Goal: Obtain resource: Download file/media

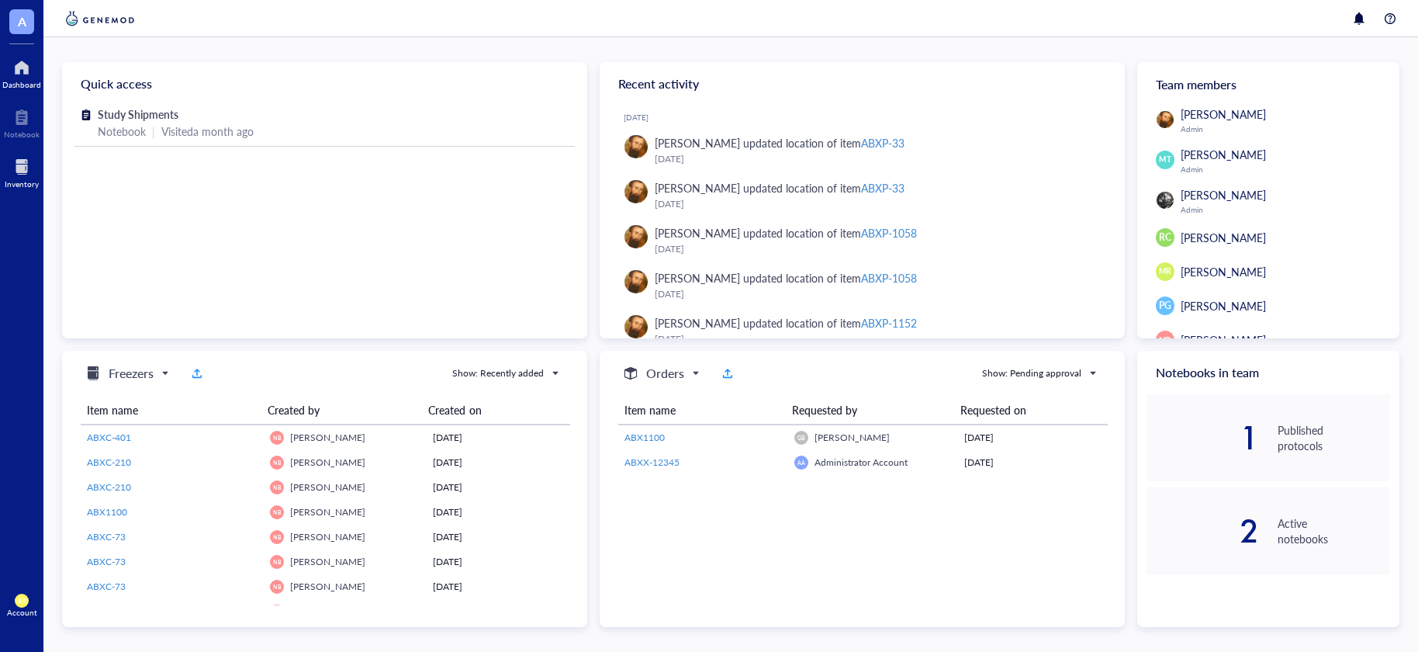
click at [15, 167] on div at bounding box center [22, 166] width 34 height 25
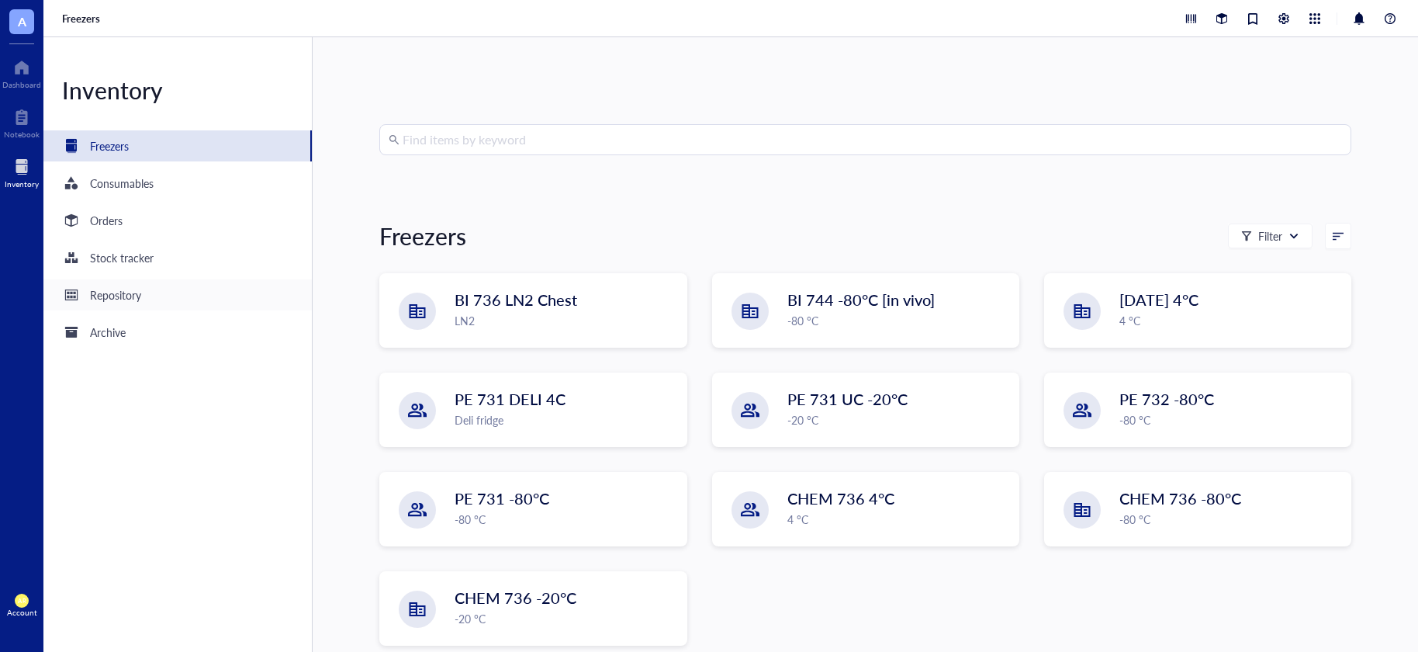
click at [120, 298] on div "Repository" at bounding box center [115, 294] width 51 height 17
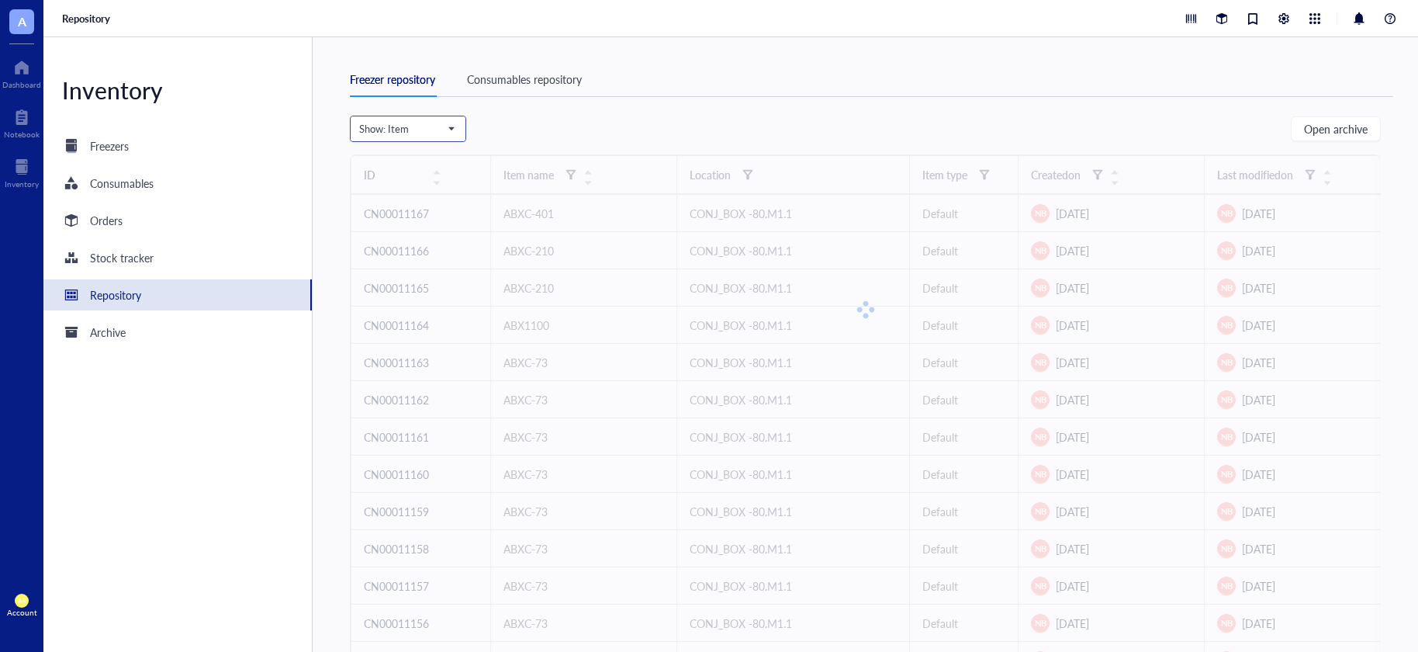
click at [448, 126] on span "Show: Item" at bounding box center [406, 129] width 95 height 14
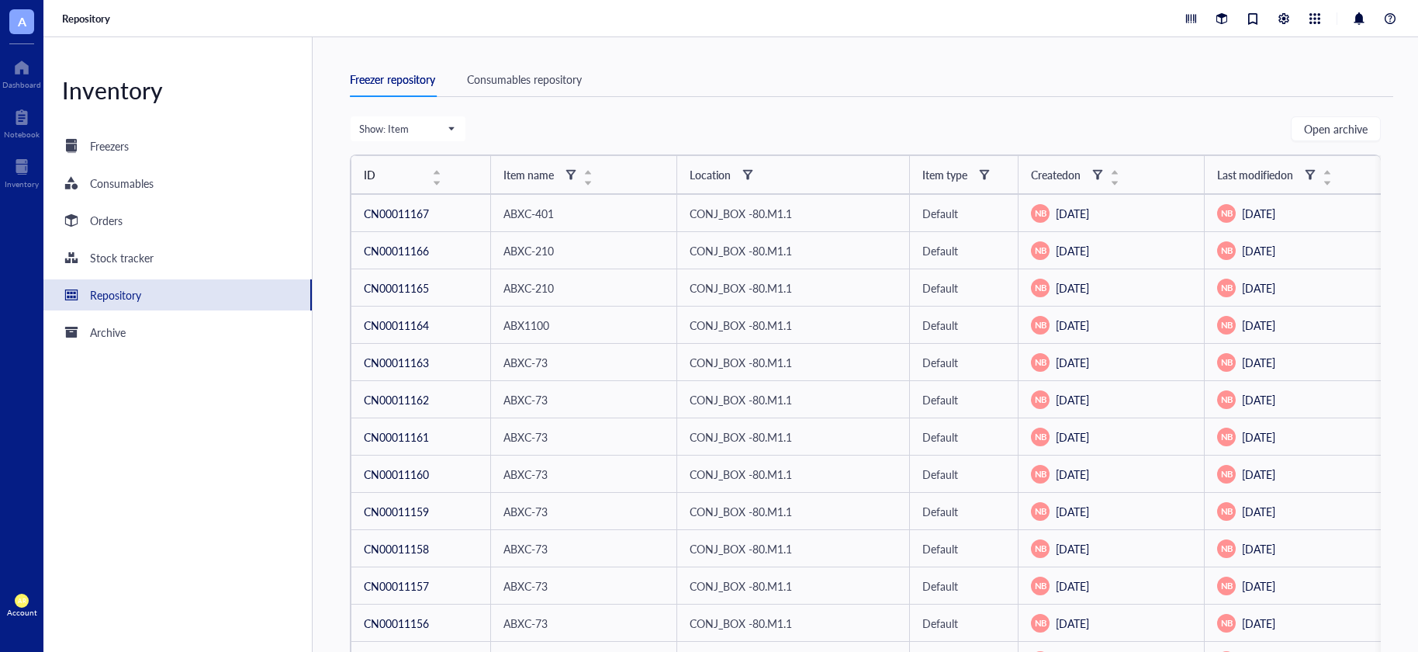
click at [530, 81] on div "Consumables repository" at bounding box center [524, 79] width 115 height 17
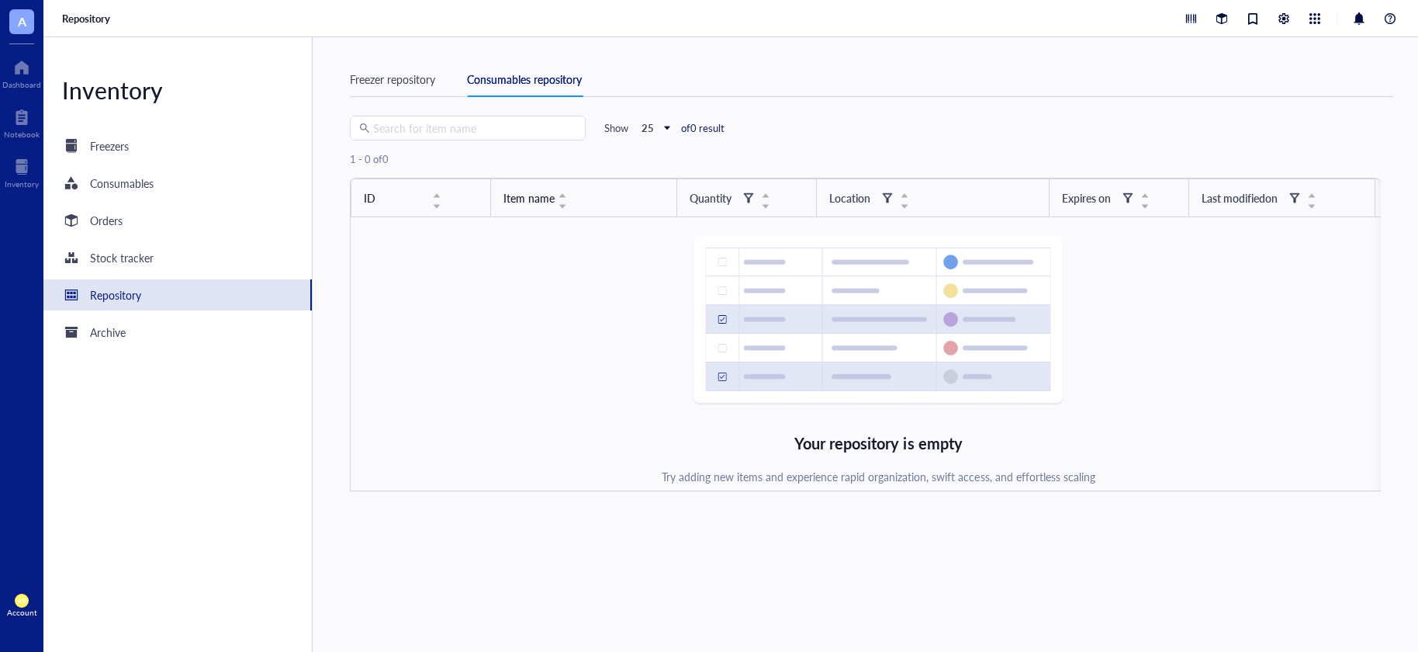
click at [396, 81] on div "Freezer repository" at bounding box center [392, 79] width 85 height 17
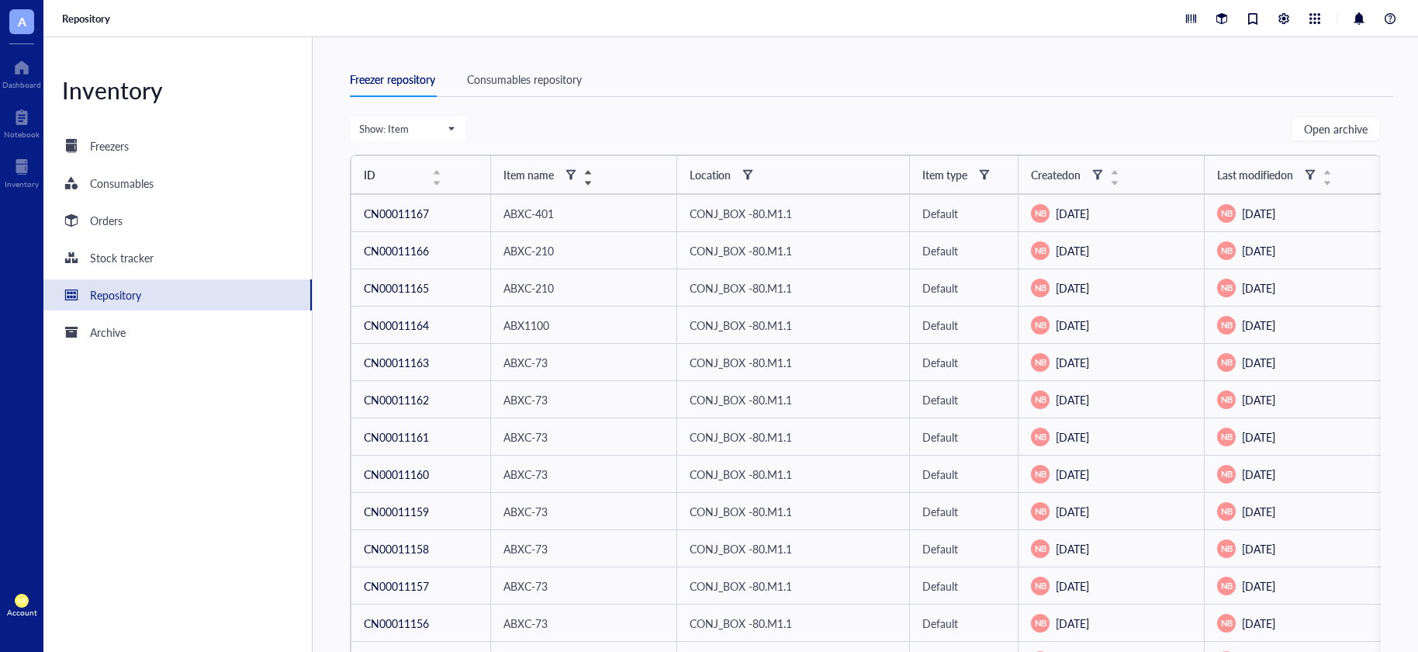
click at [550, 175] on div "Item name" at bounding box center [528, 174] width 50 height 17
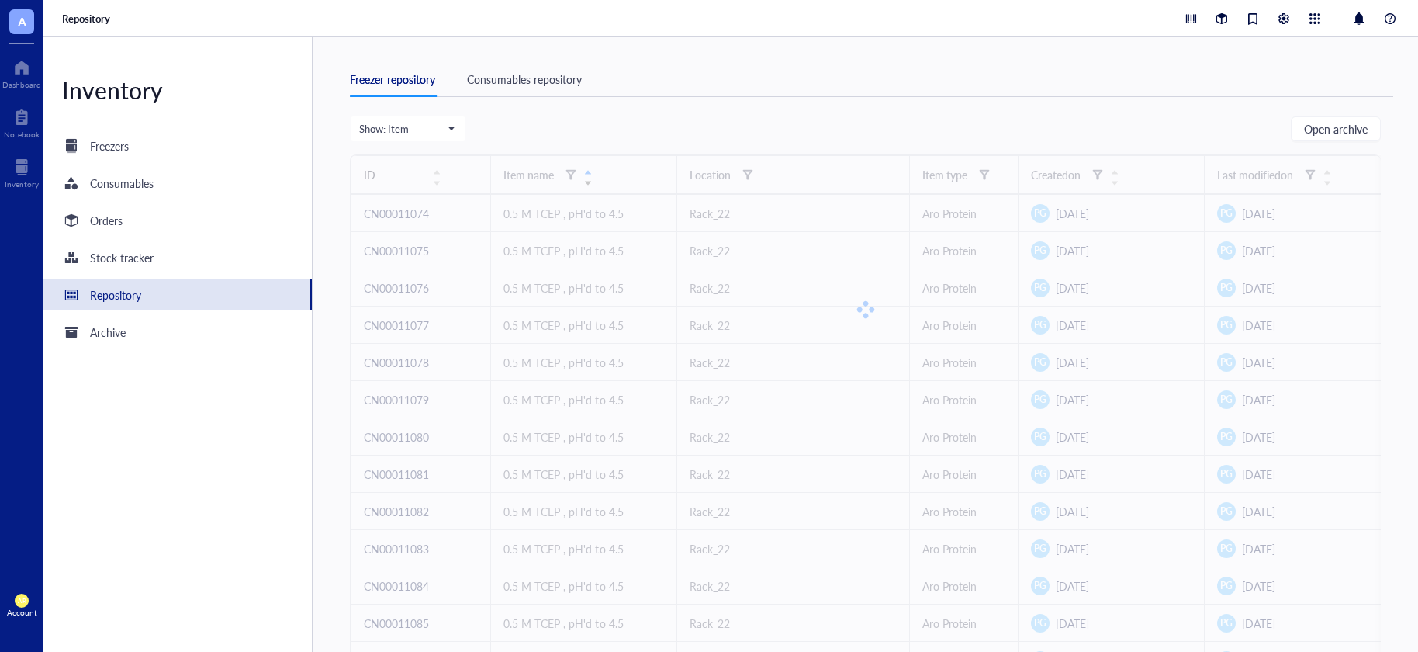
click at [550, 175] on div at bounding box center [865, 309] width 1031 height 310
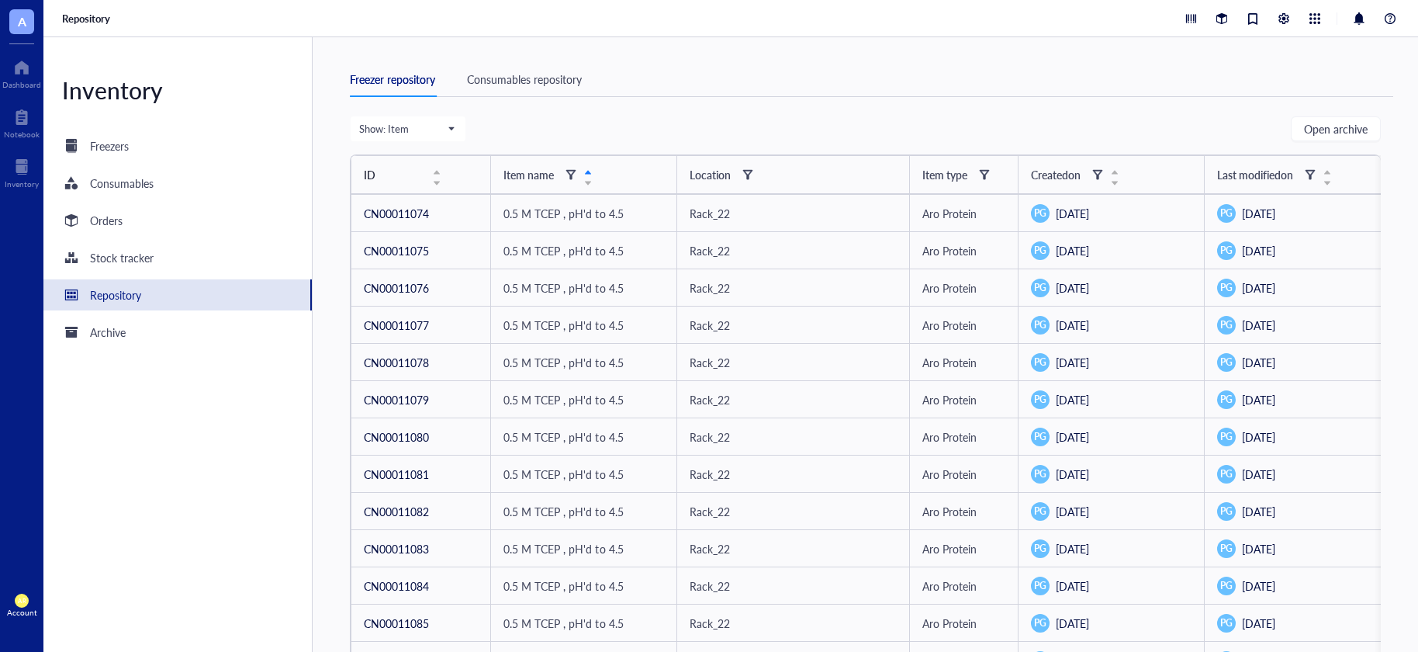
click at [1136, 25] on div "Repository" at bounding box center [730, 18] width 1374 height 37
click at [24, 124] on div at bounding box center [22, 117] width 36 height 25
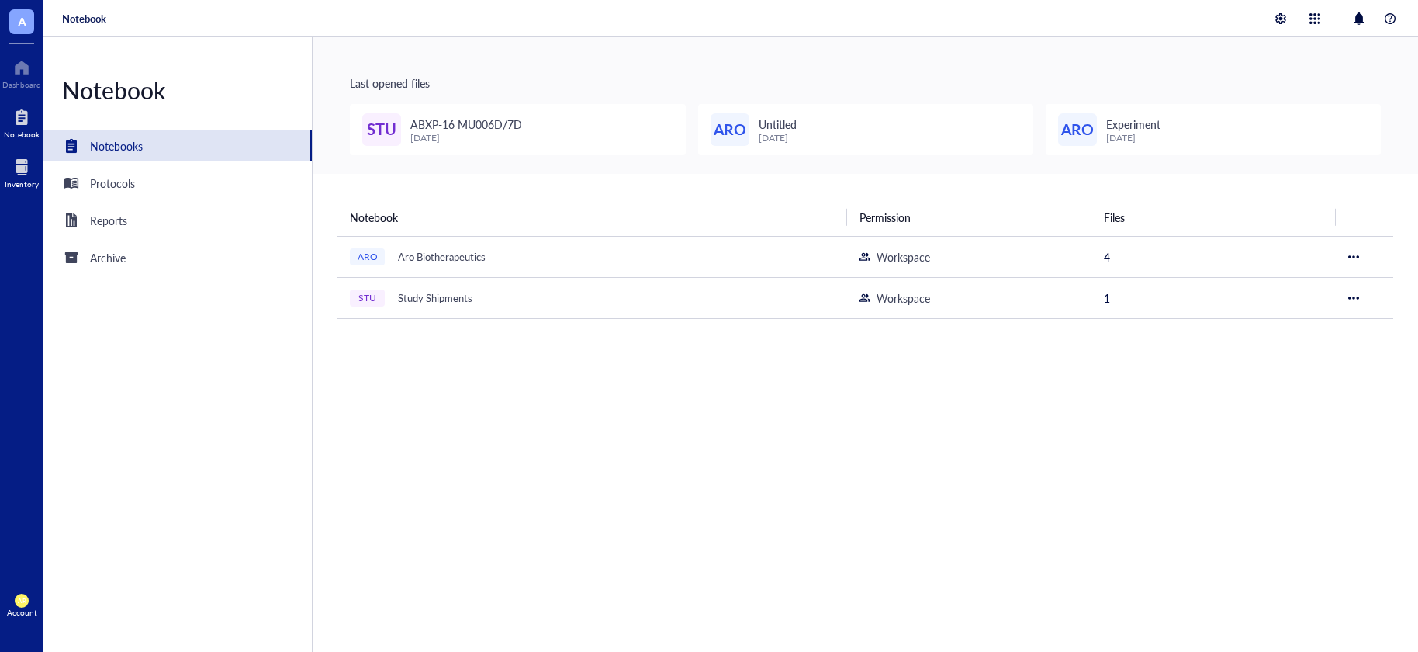
click at [16, 175] on div at bounding box center [22, 166] width 34 height 25
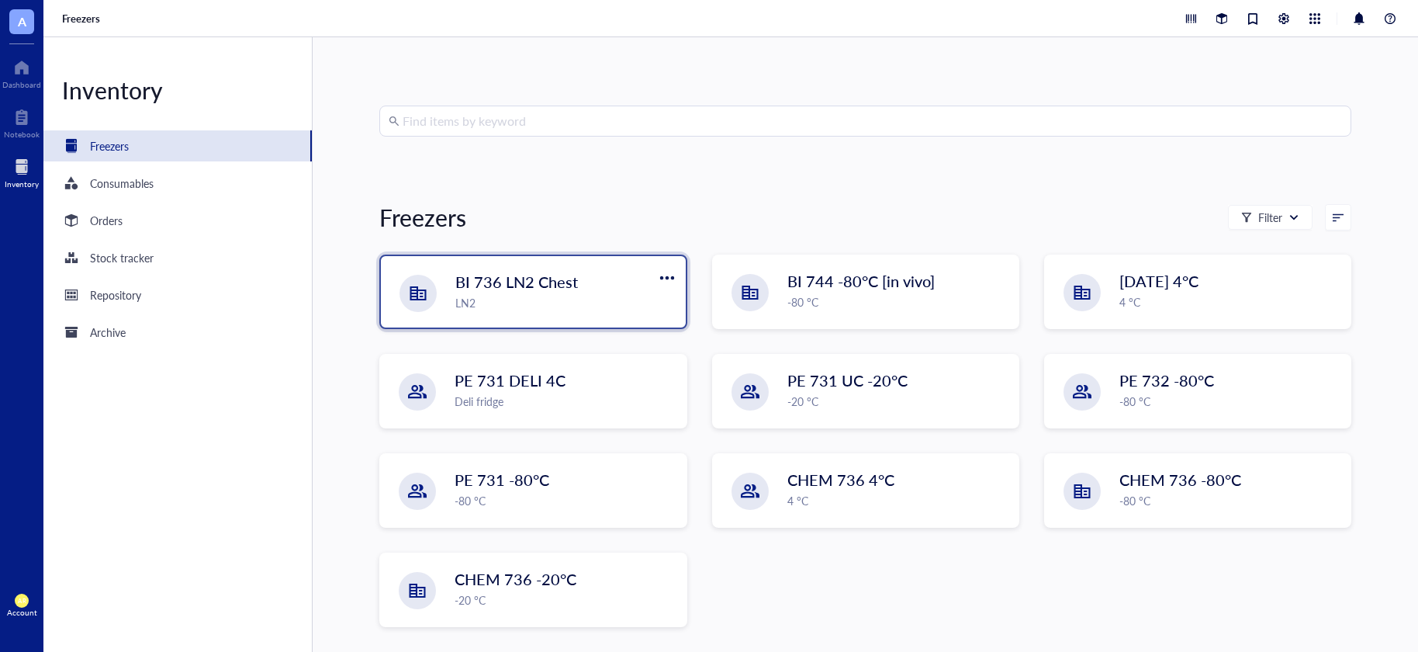
scroll to position [19, 0]
click at [581, 303] on div "LN2" at bounding box center [565, 302] width 220 height 17
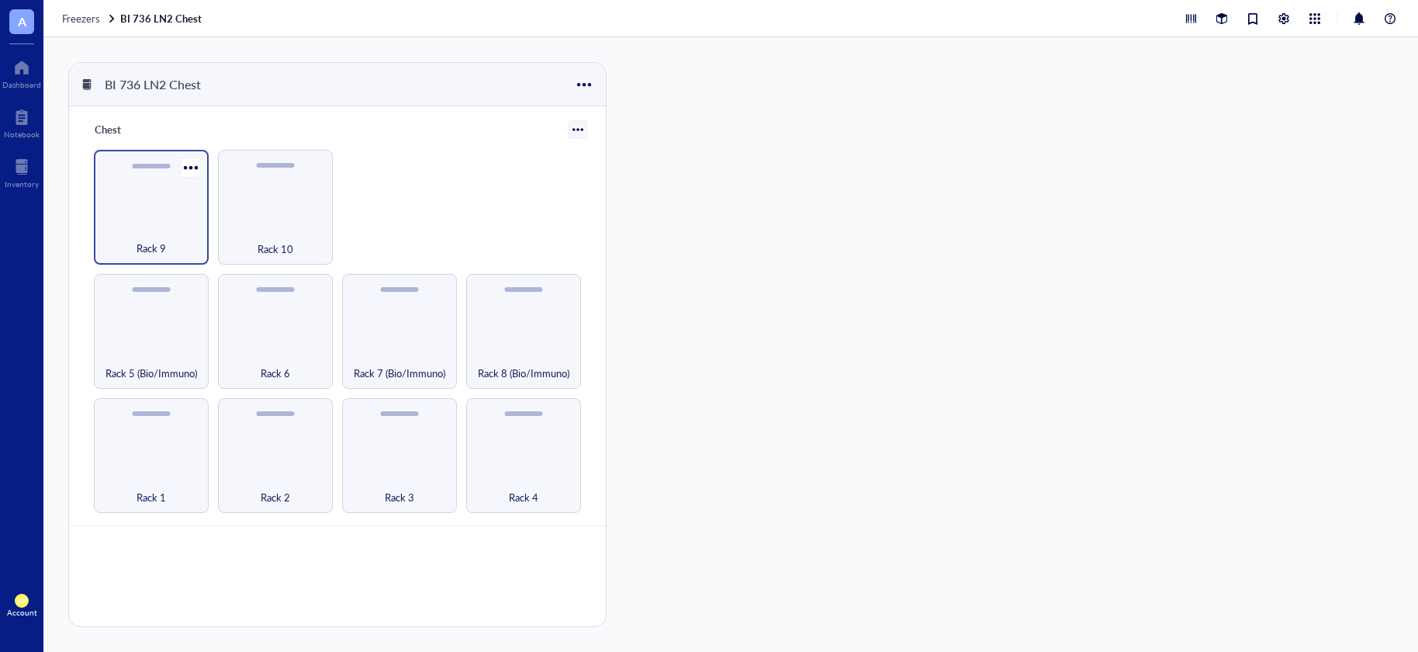
click at [156, 225] on div "Rack 9" at bounding box center [151, 240] width 99 height 34
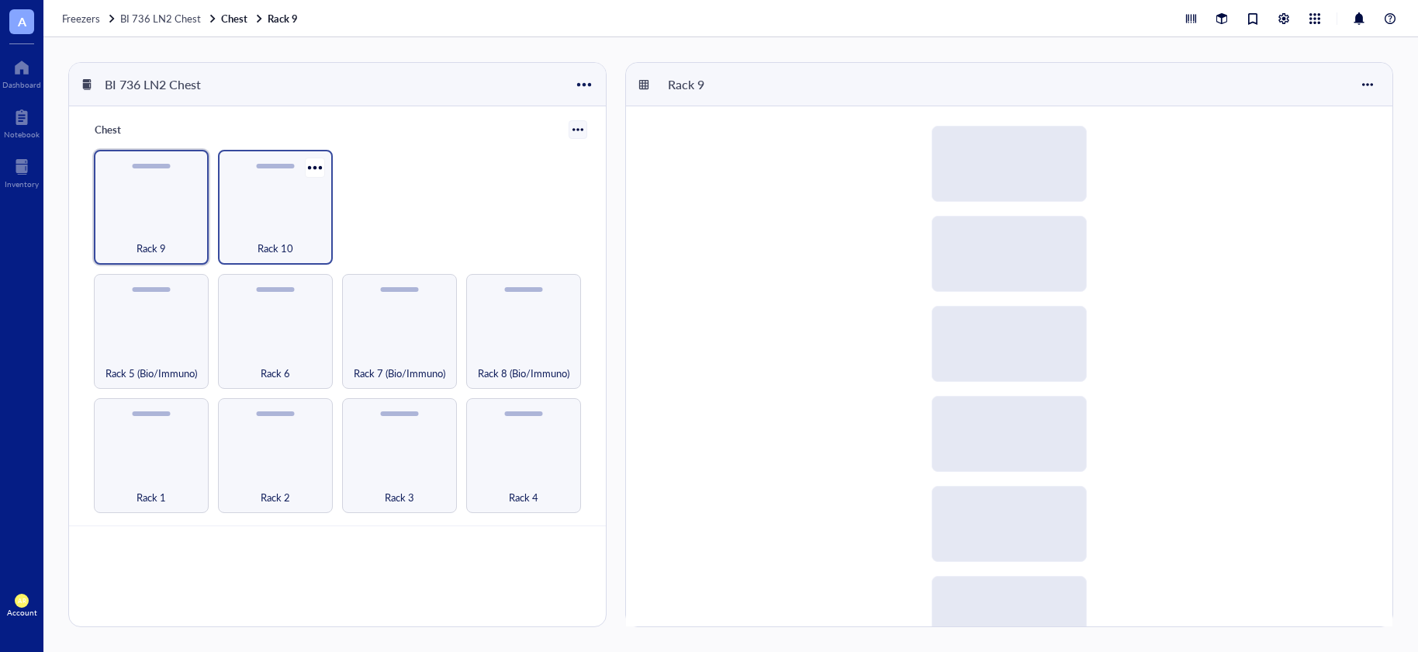
click at [272, 233] on div "Rack 10" at bounding box center [275, 240] width 99 height 34
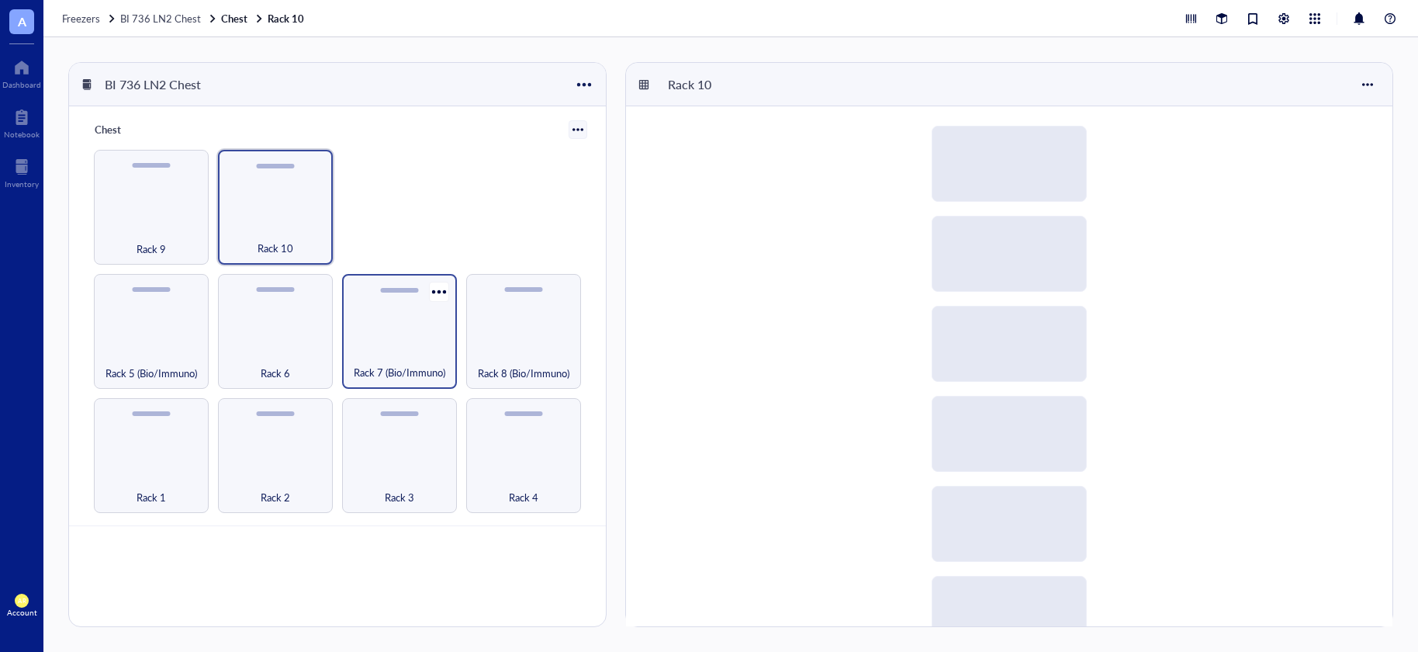
click at [408, 372] on span "Rack 7 (Bio/Immuno)" at bounding box center [400, 372] width 92 height 17
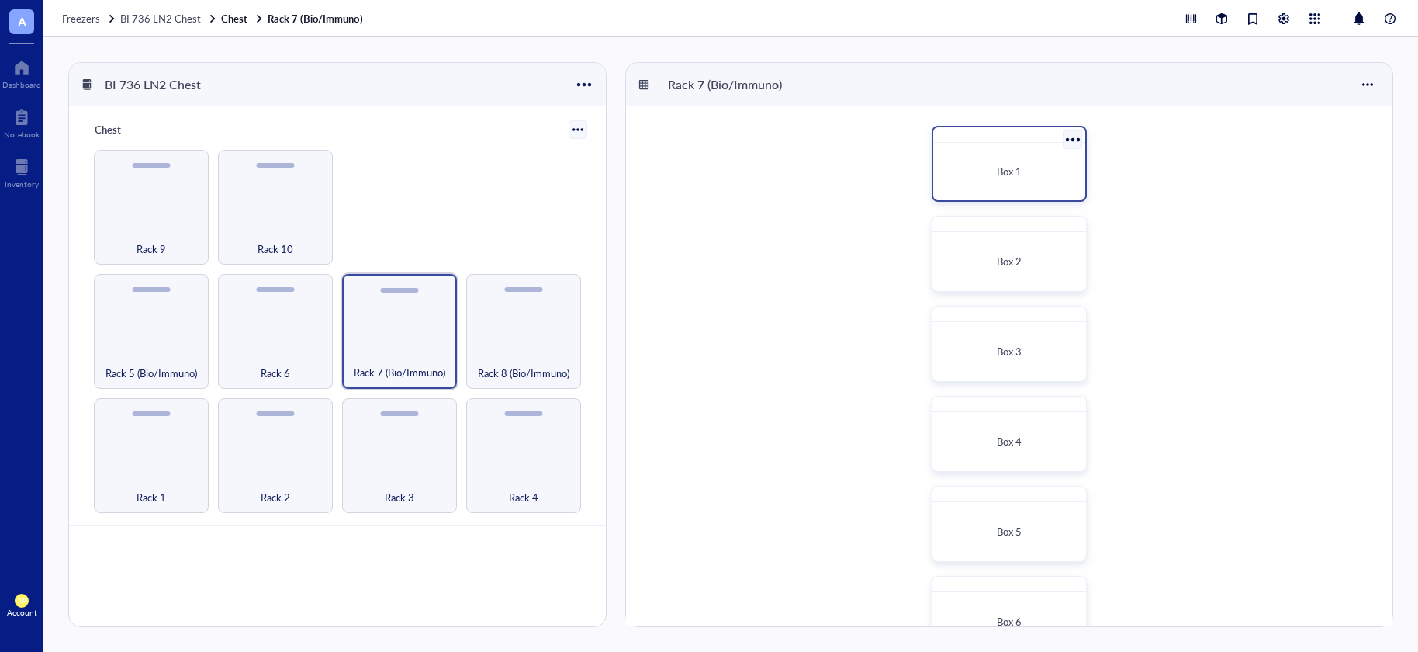
click at [992, 188] on div "Box 1" at bounding box center [1009, 171] width 140 height 45
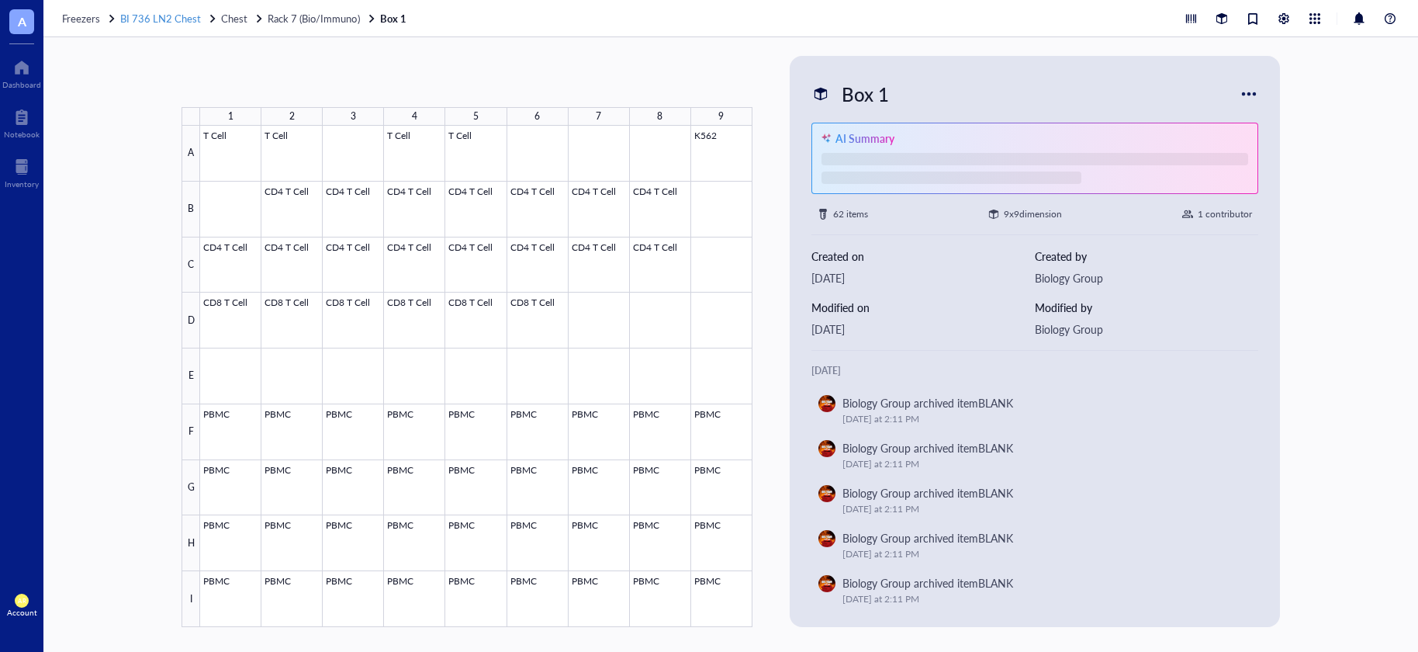
click at [137, 18] on span "BI 736 LN2 Chest" at bounding box center [160, 18] width 81 height 15
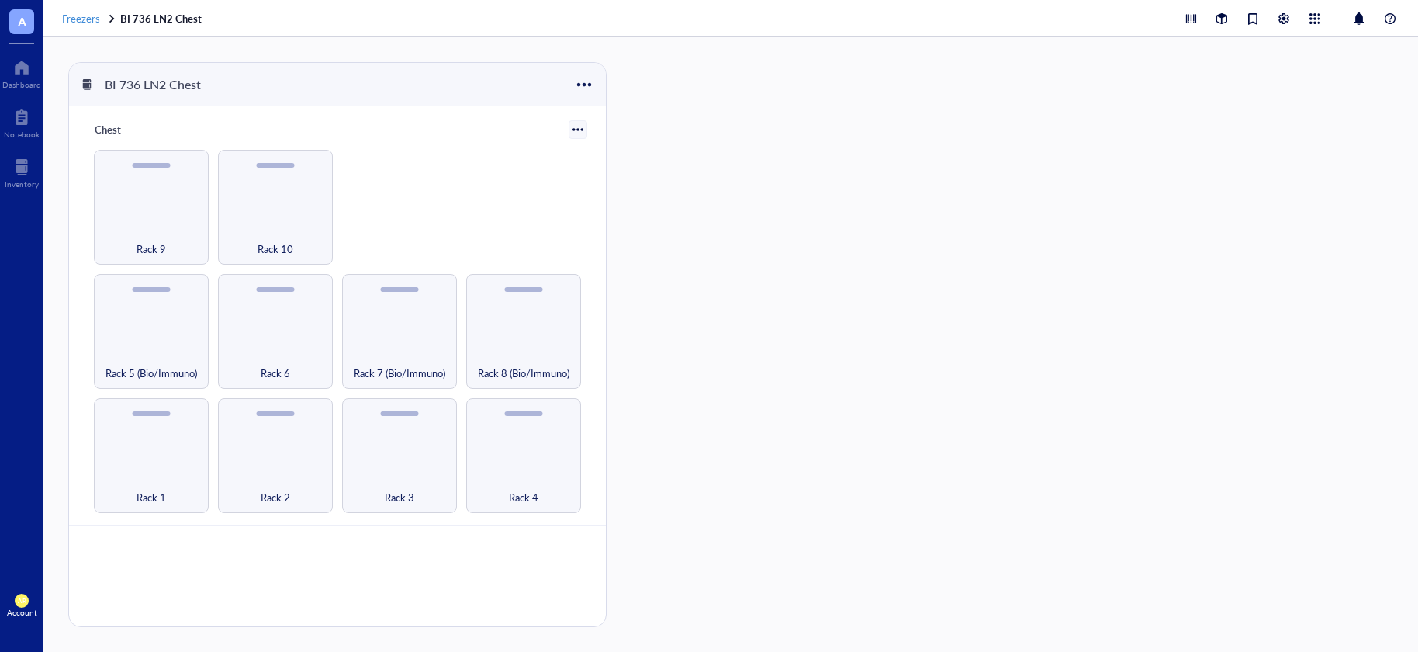
click at [92, 18] on span "Freezers" at bounding box center [81, 18] width 38 height 15
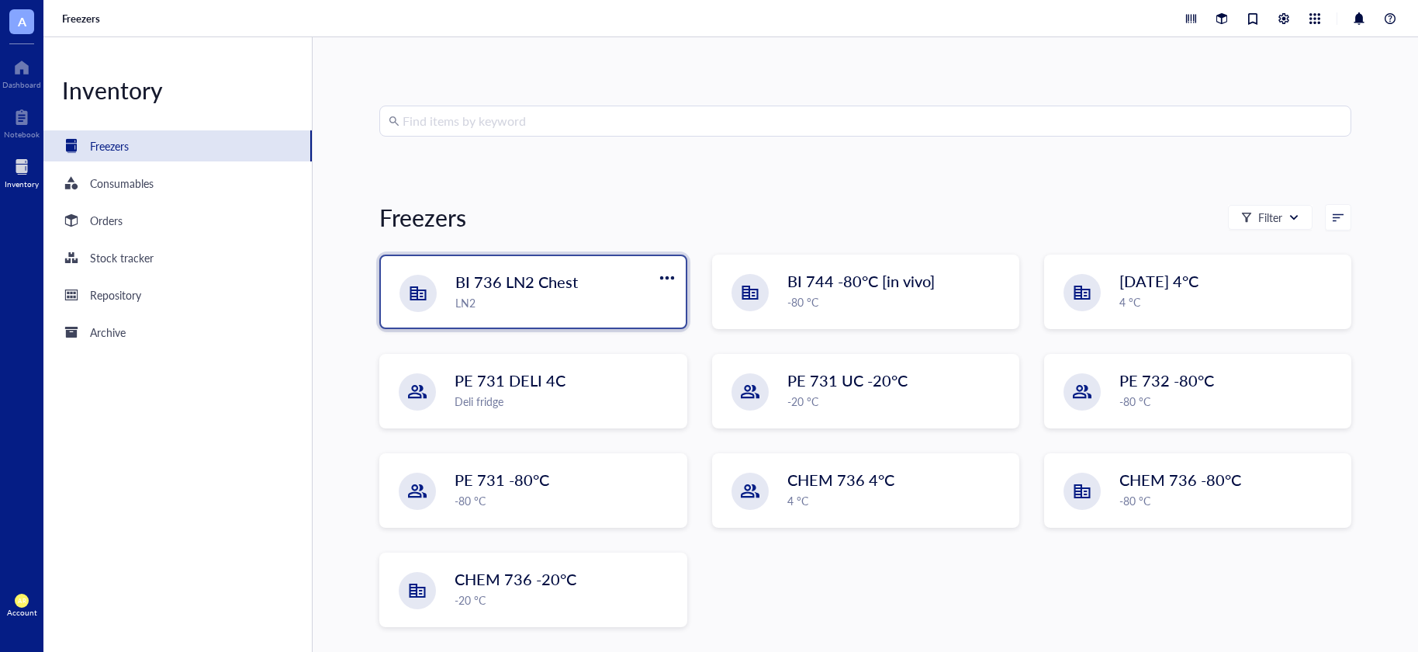
scroll to position [19, 0]
click at [498, 288] on span "BI 736 LN2 Chest" at bounding box center [516, 282] width 123 height 22
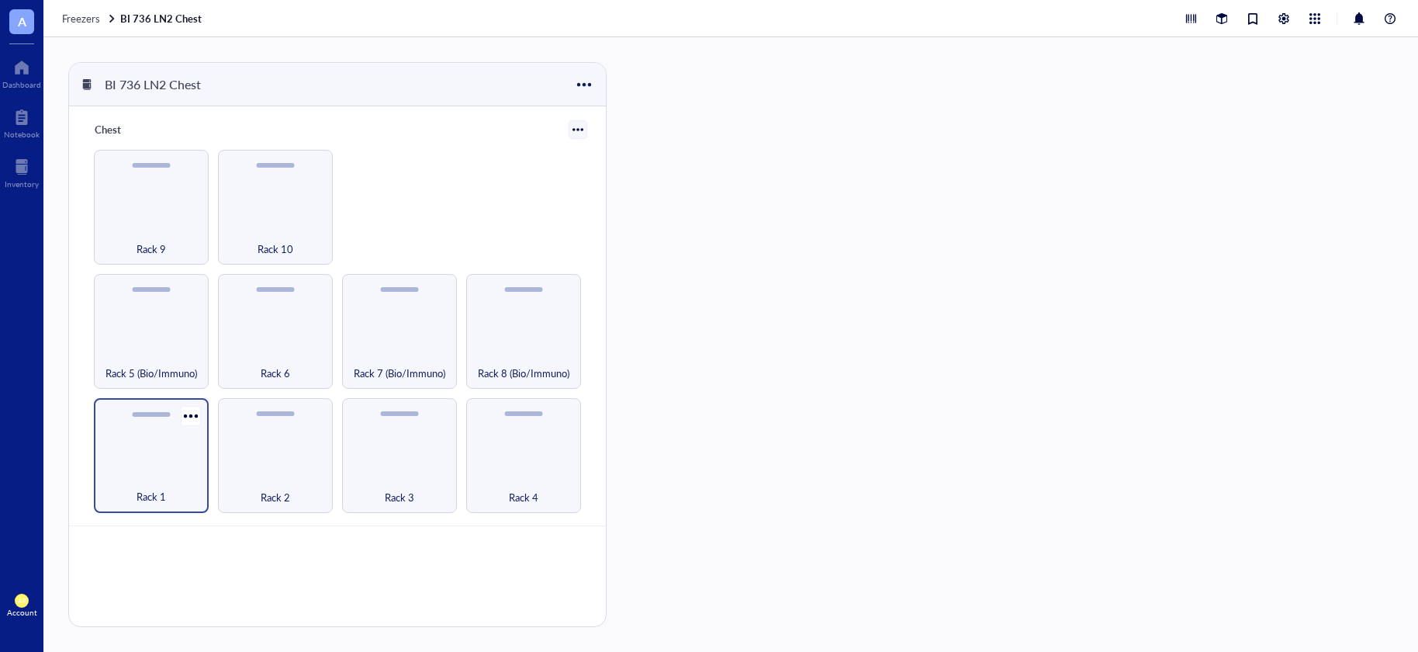
click at [132, 475] on div "Rack 1" at bounding box center [151, 488] width 99 height 34
click at [967, 161] on div "Box 1" at bounding box center [1009, 171] width 140 height 45
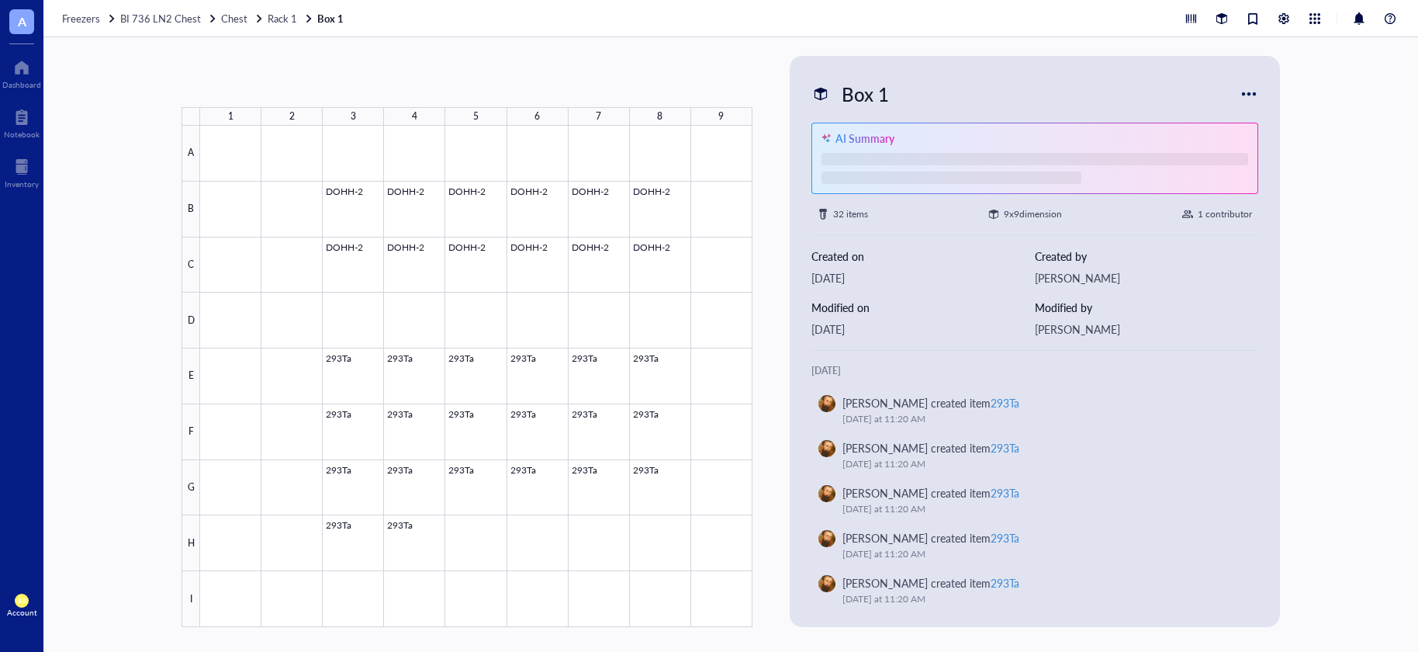
click at [1249, 95] on div at bounding box center [1248, 93] width 25 height 25
click at [1212, 88] on div "Box 1" at bounding box center [1025, 94] width 428 height 33
click at [173, 20] on span "BI 736 LN2 Chest" at bounding box center [160, 18] width 81 height 15
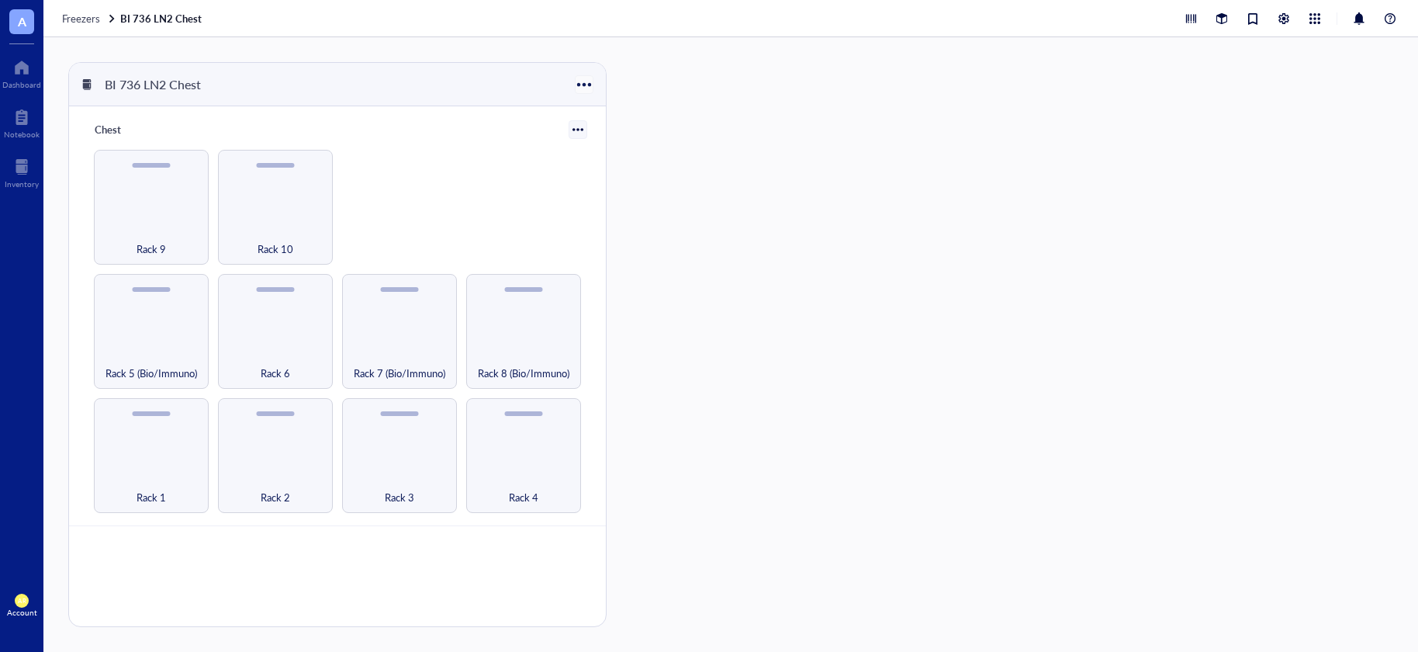
click at [587, 83] on div at bounding box center [584, 84] width 22 height 22
click at [517, 108] on div "Chest Rack 1 Rack 2 Rack 3 Rack 4 Rack 5 (Bio/Immuno) Rack 6 Rack 7 (Bio/Immuno…" at bounding box center [337, 316] width 537 height 420
click at [578, 128] on div at bounding box center [577, 129] width 11 height 11
click at [499, 182] on div "Export" at bounding box center [531, 181] width 88 height 14
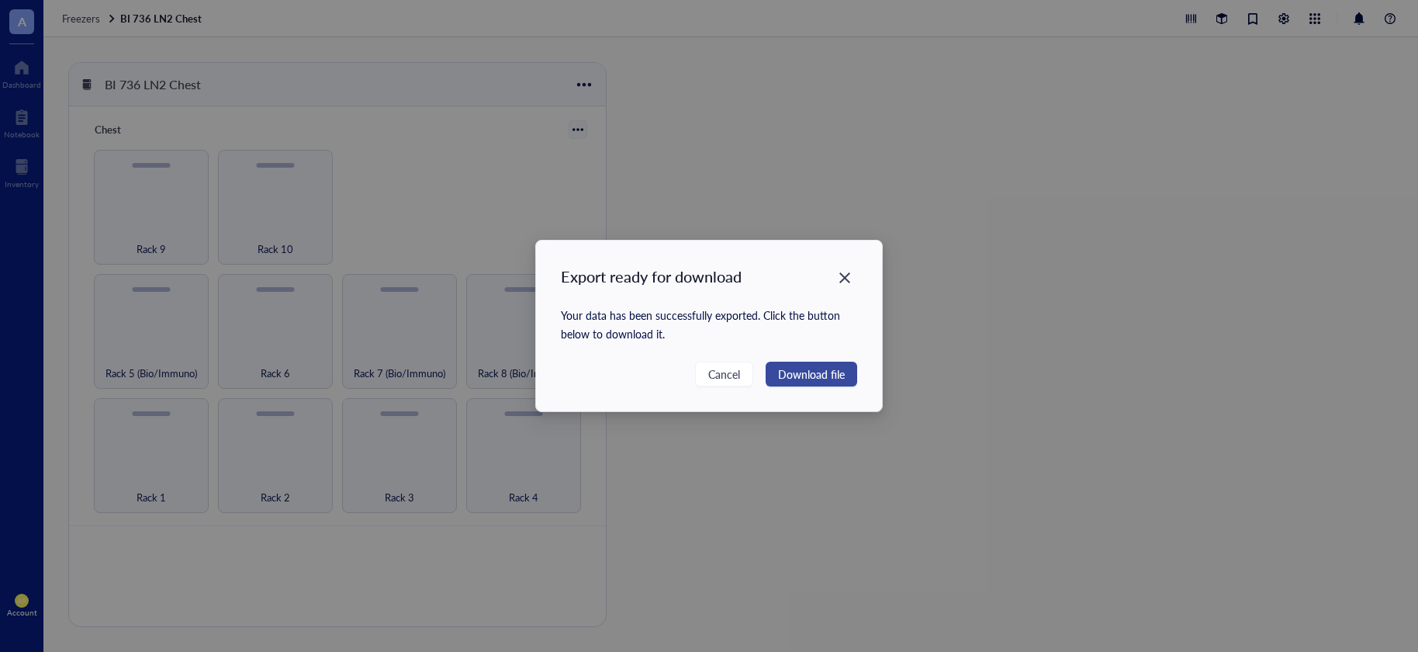
click at [805, 372] on span "Download file" at bounding box center [811, 373] width 67 height 17
